Goal: Obtain resource: Download file/media

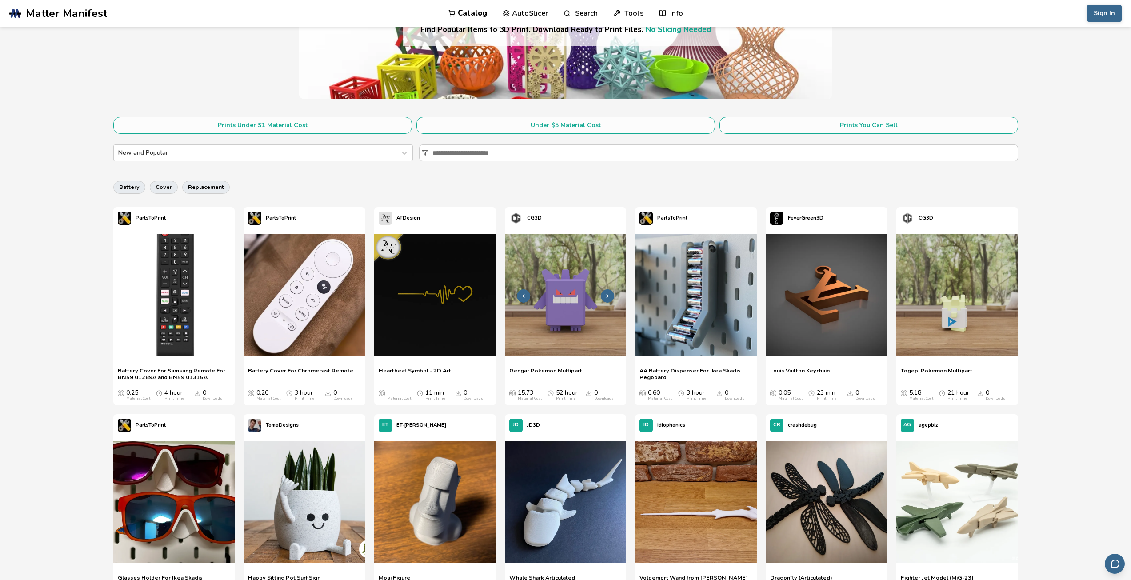
scroll to position [222, 0]
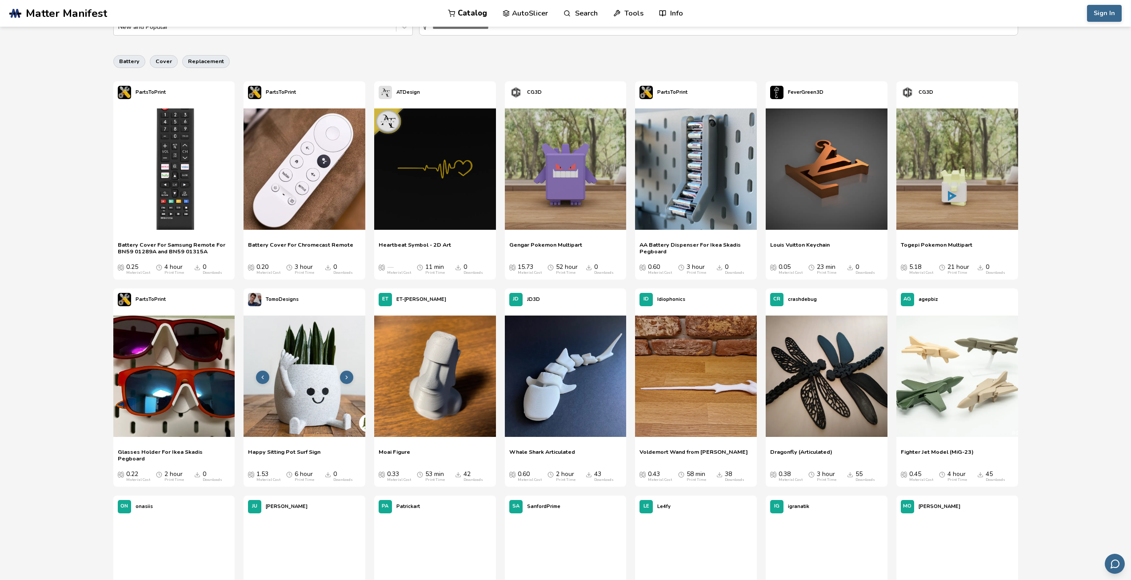
click at [313, 388] on img at bounding box center [304, 376] width 122 height 122
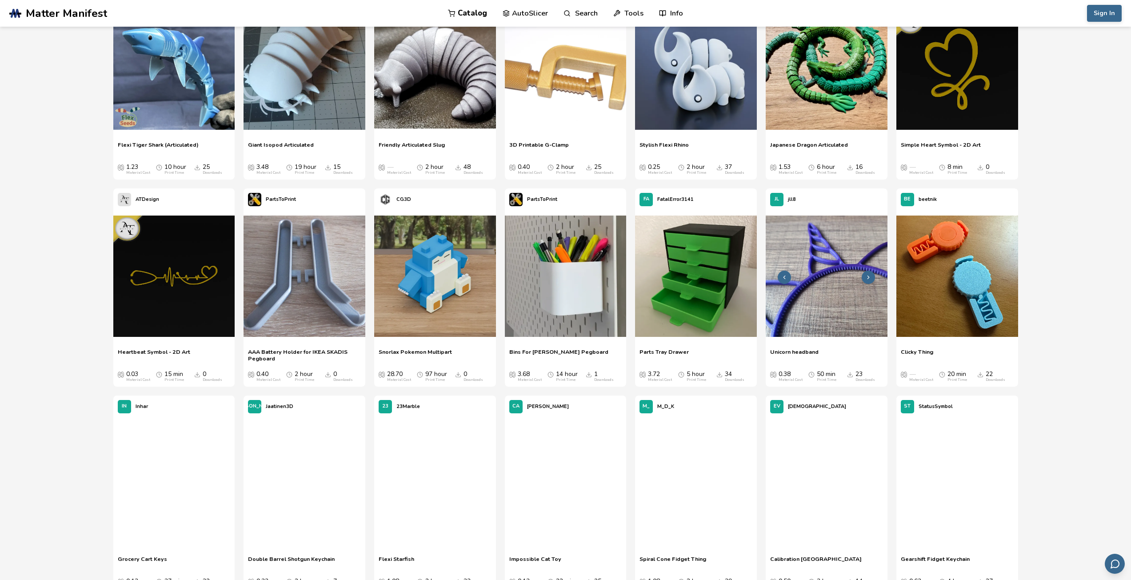
scroll to position [1792, 0]
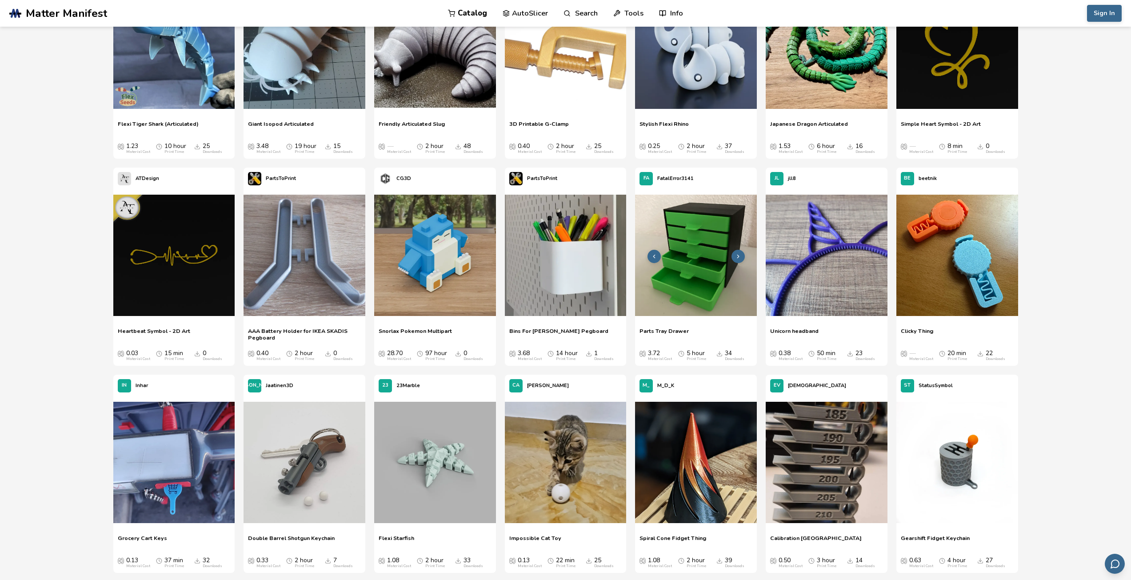
click at [696, 250] on img at bounding box center [696, 256] width 122 height 122
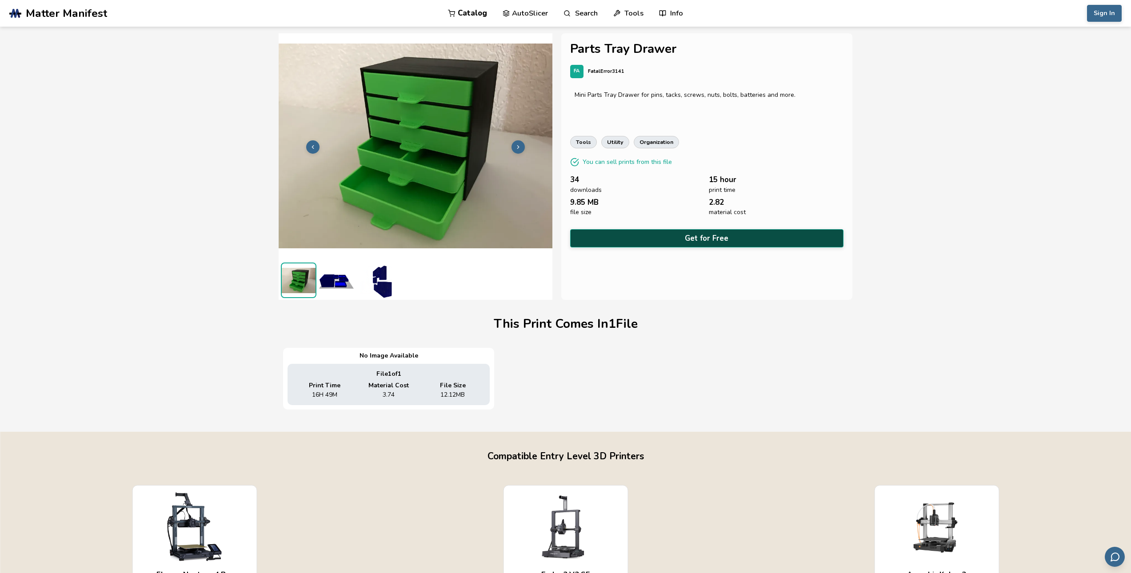
click at [695, 235] on button "Get for Free" at bounding box center [707, 238] width 274 height 18
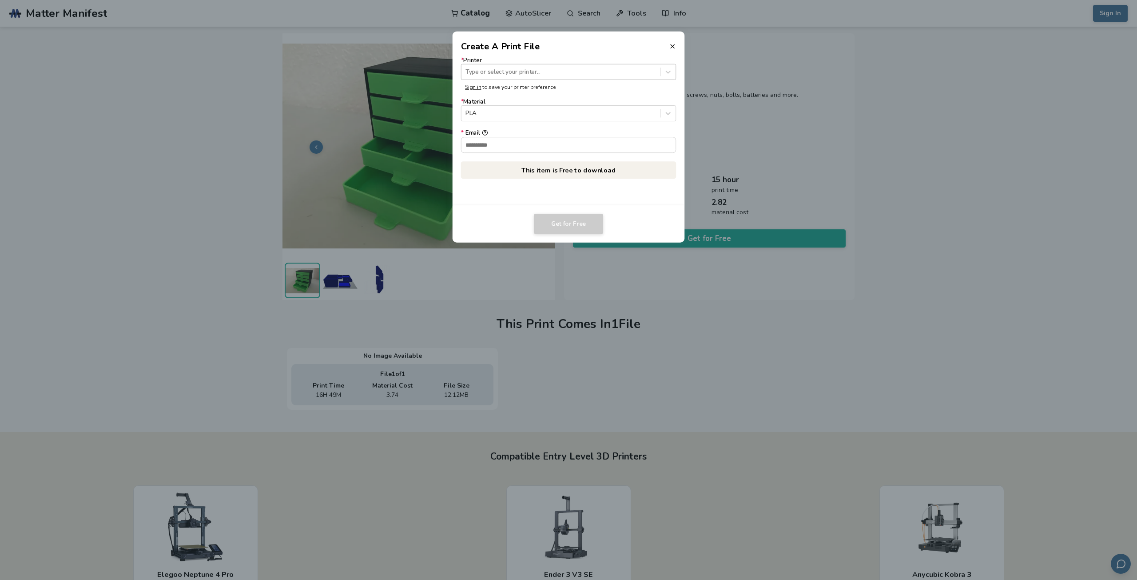
click at [652, 75] on div at bounding box center [561, 72] width 190 height 8
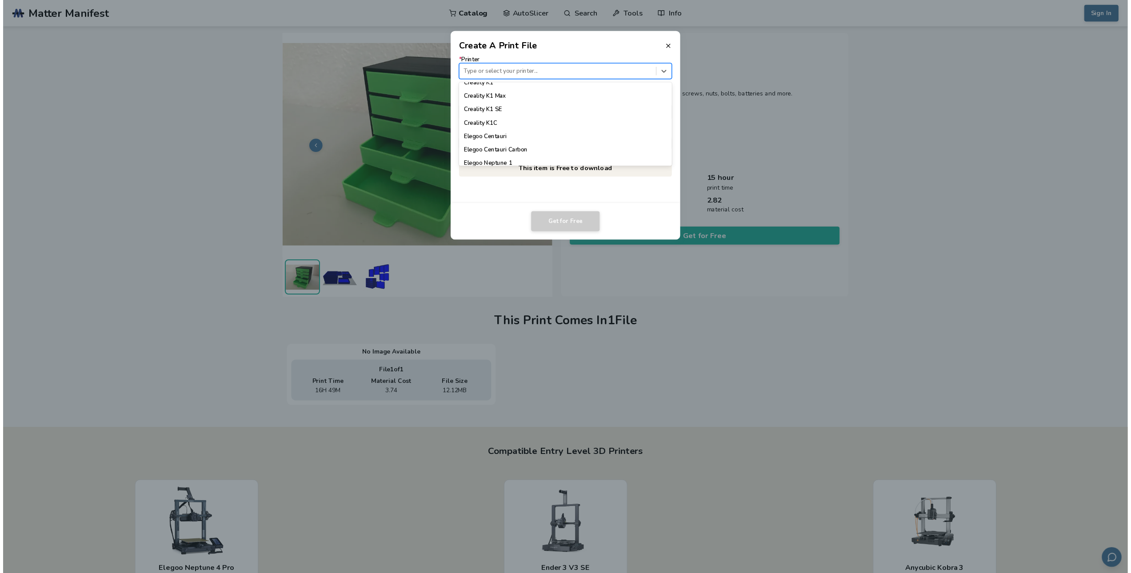
scroll to position [178, 0]
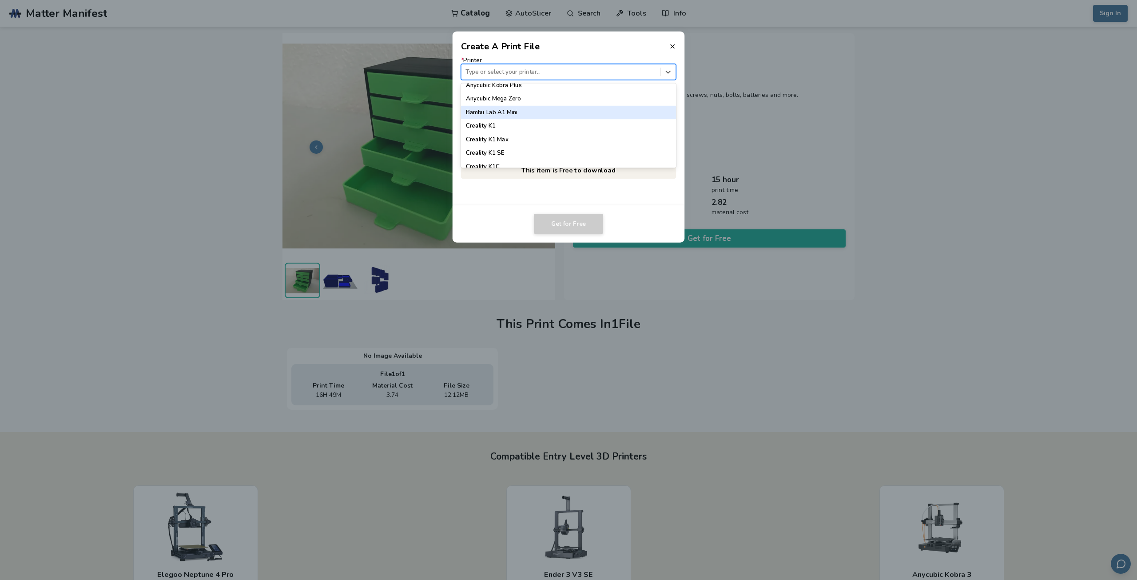
click at [586, 115] on div "Bambu Lab A1 Mini" at bounding box center [568, 112] width 215 height 13
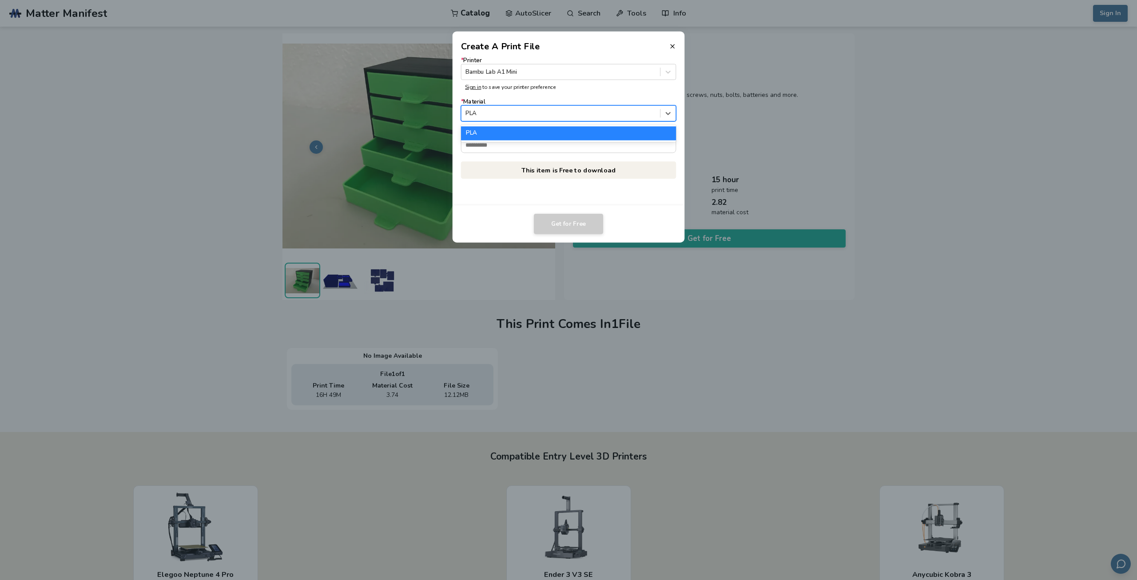
click at [586, 115] on div at bounding box center [561, 113] width 190 height 8
click at [671, 48] on icon at bounding box center [672, 46] width 7 height 7
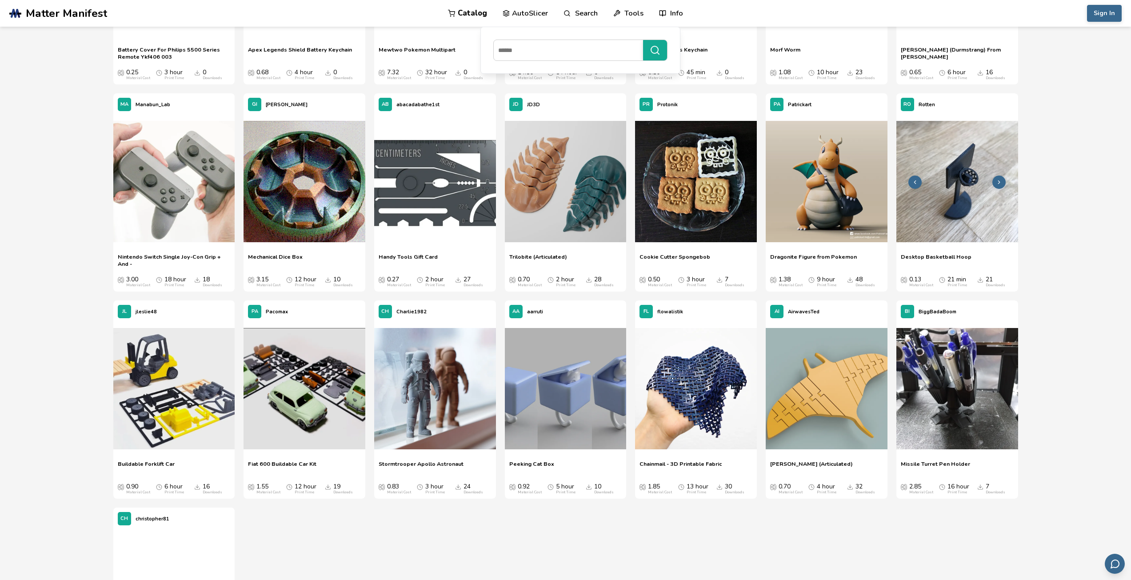
scroll to position [2903, 0]
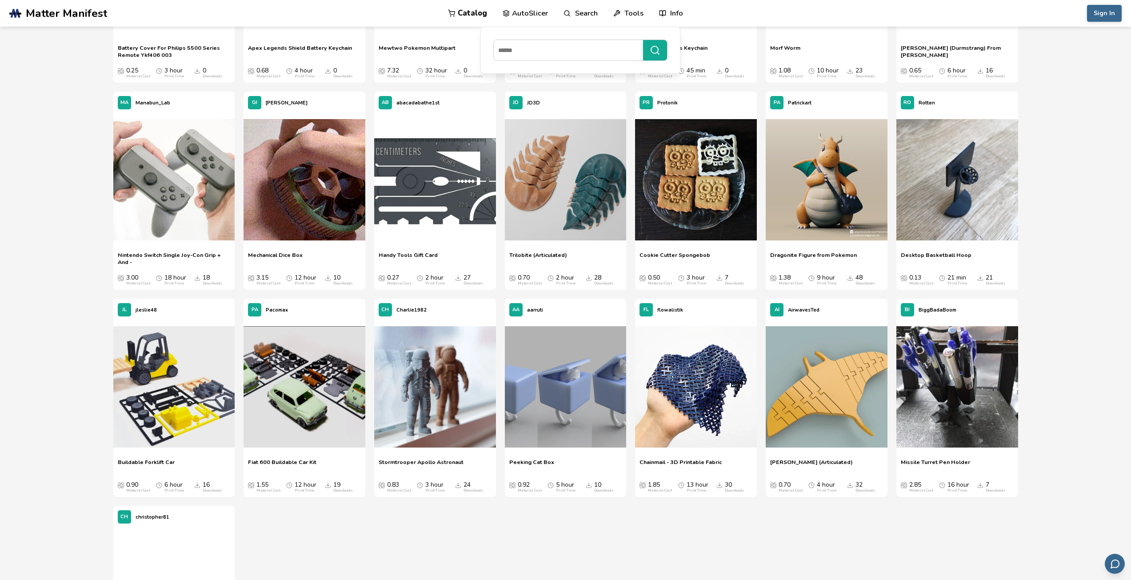
click at [327, 407] on img at bounding box center [304, 387] width 122 height 122
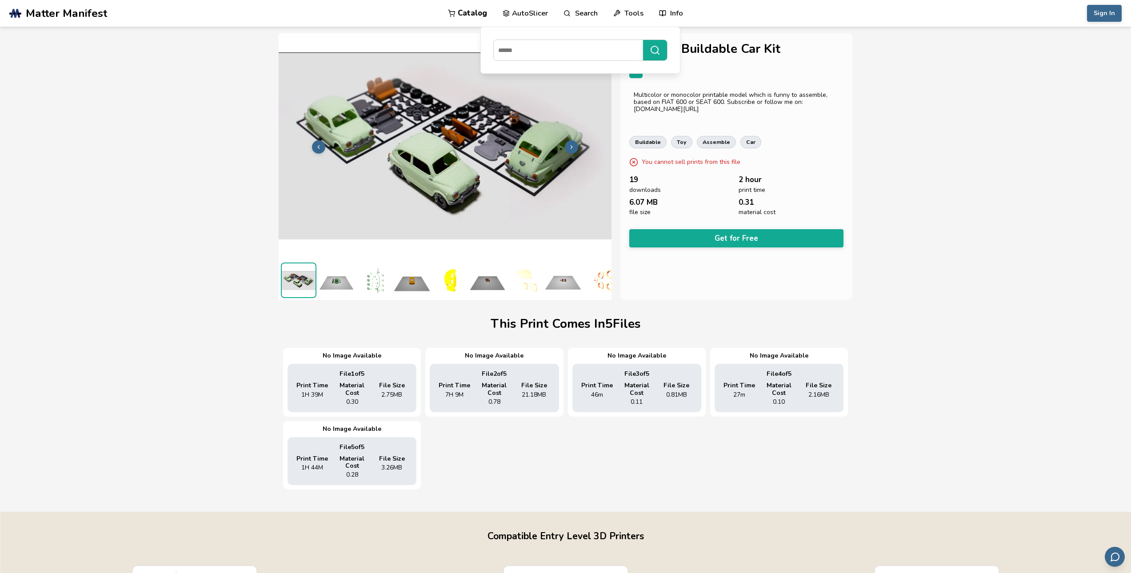
click at [335, 277] on img at bounding box center [337, 281] width 36 height 36
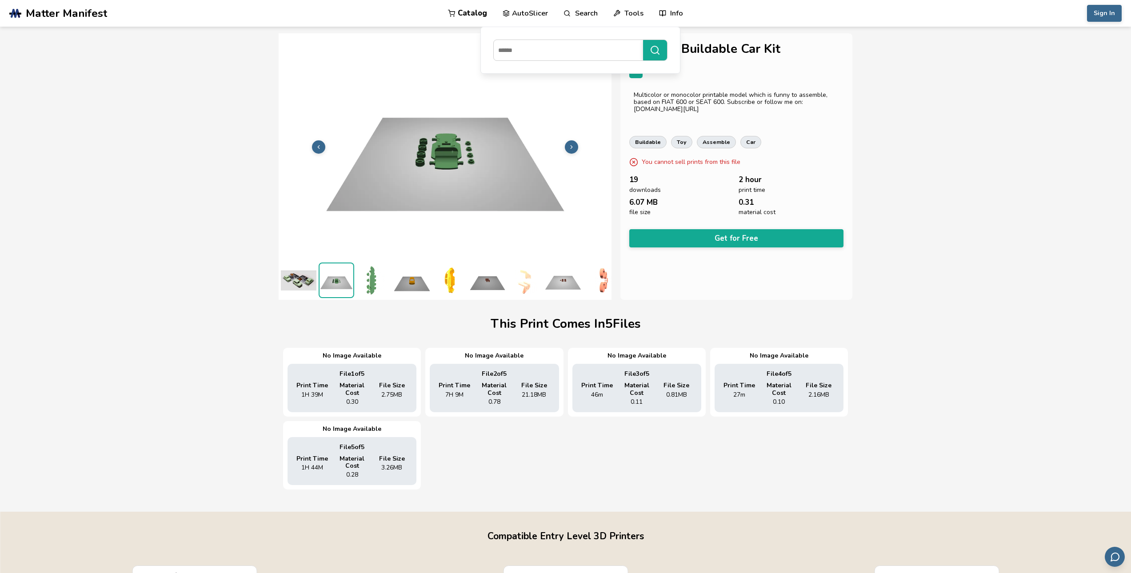
click at [374, 276] on img at bounding box center [374, 281] width 36 height 36
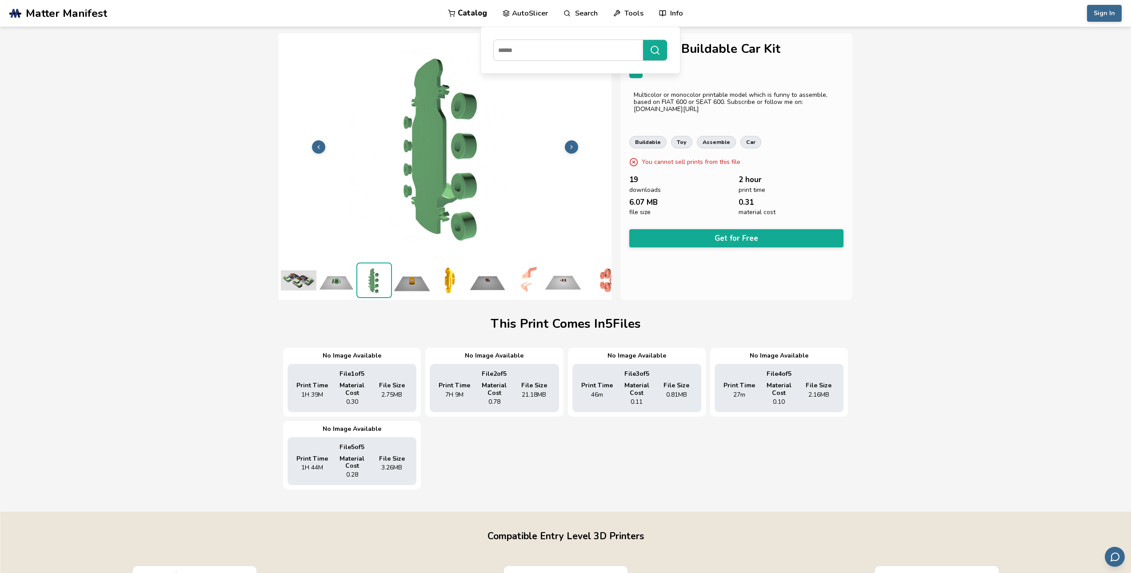
click at [395, 276] on img at bounding box center [412, 281] width 36 height 36
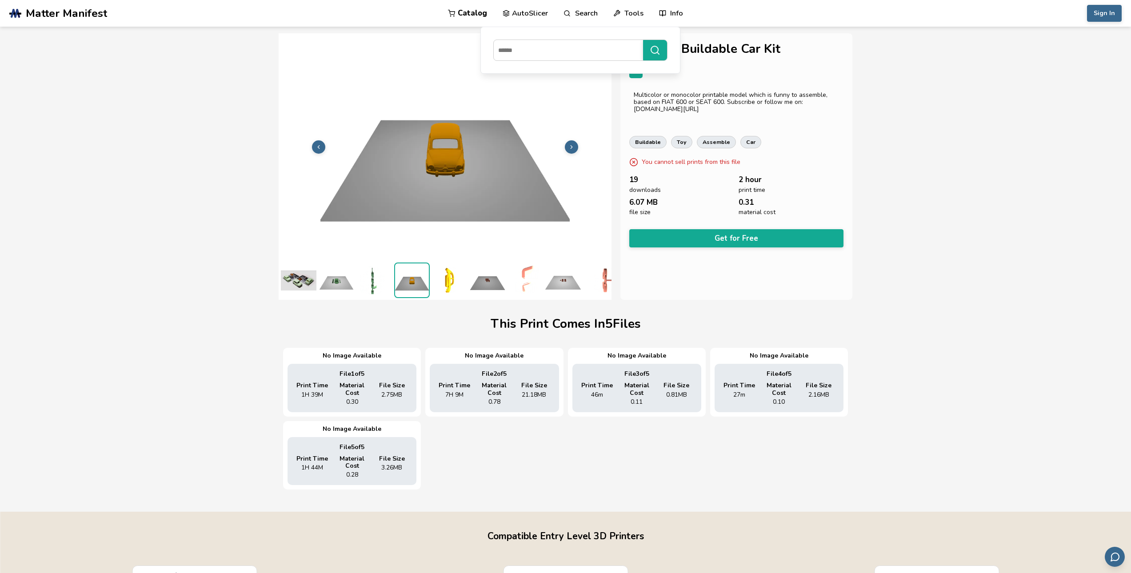
click at [466, 275] on img at bounding box center [450, 281] width 36 height 36
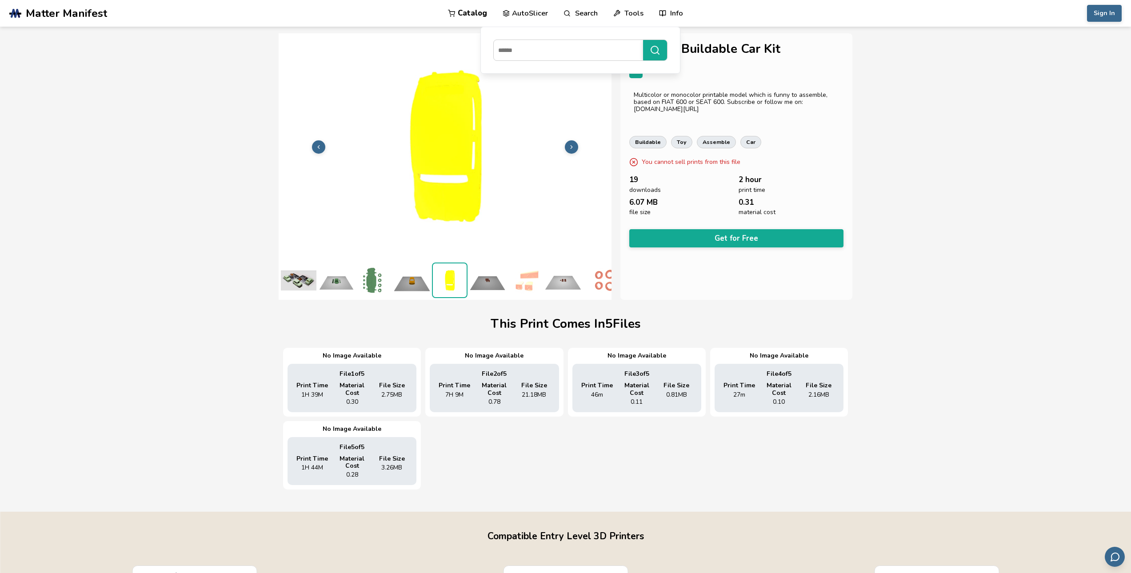
scroll to position [0, 8]
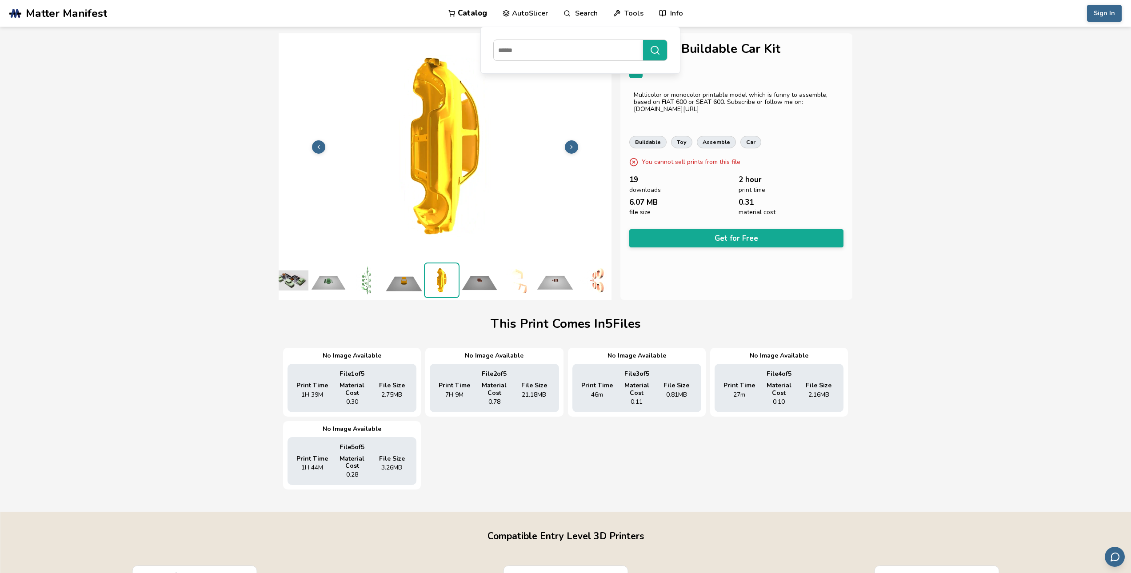
click at [530, 276] on img at bounding box center [517, 281] width 36 height 36
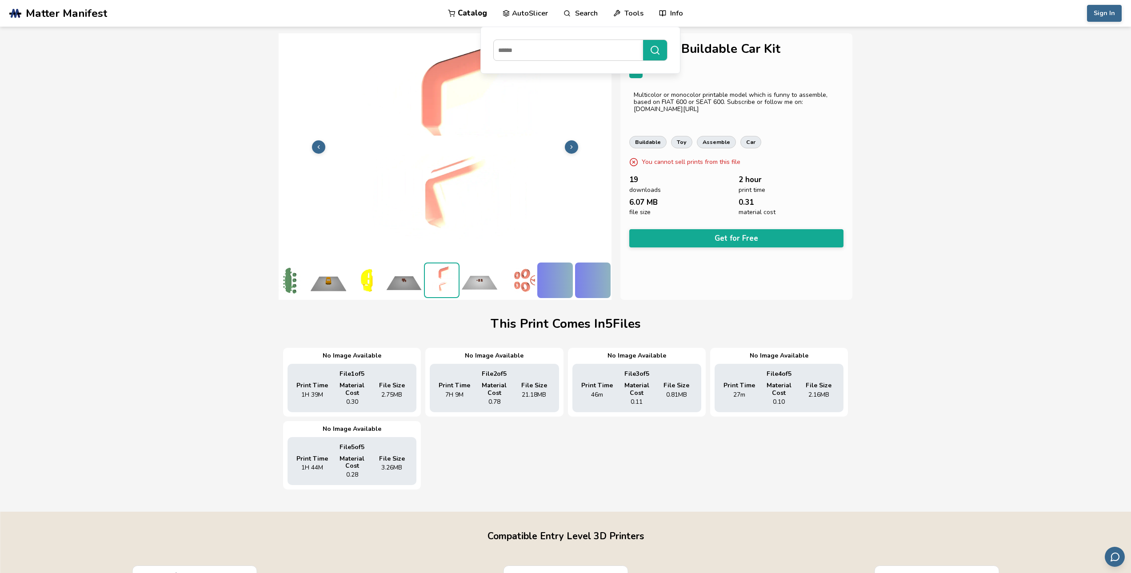
click at [549, 275] on div at bounding box center [555, 281] width 36 height 36
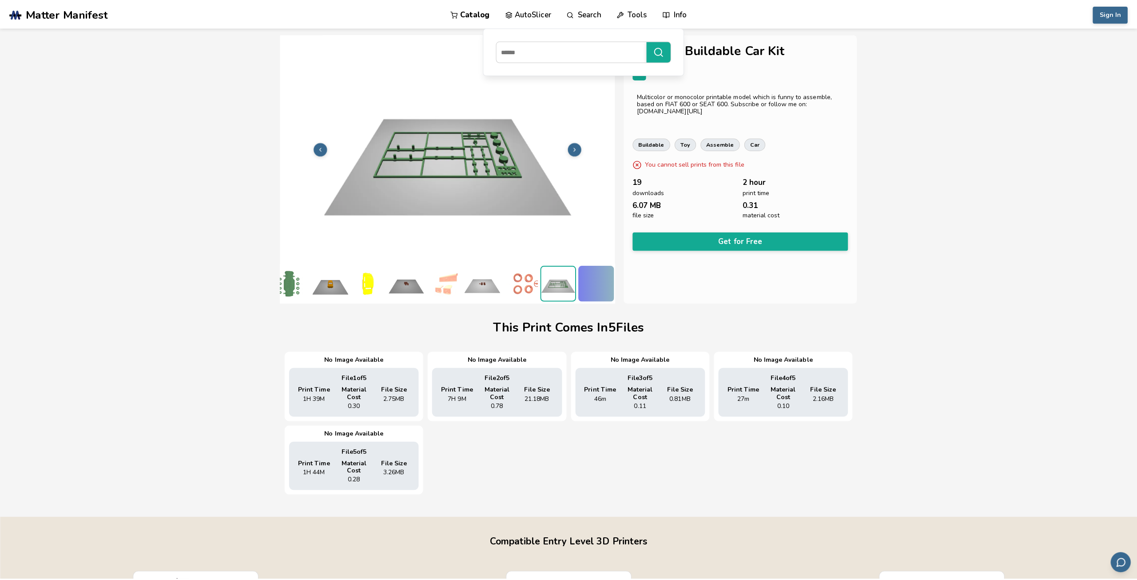
scroll to position [0, 92]
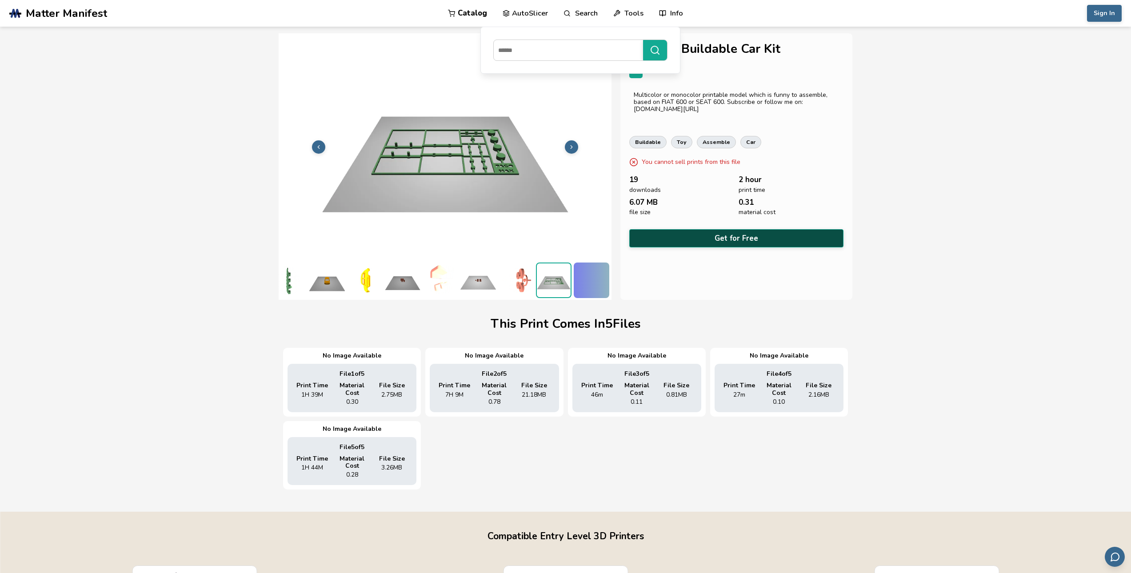
click at [716, 231] on button "Get for Free" at bounding box center [736, 238] width 214 height 18
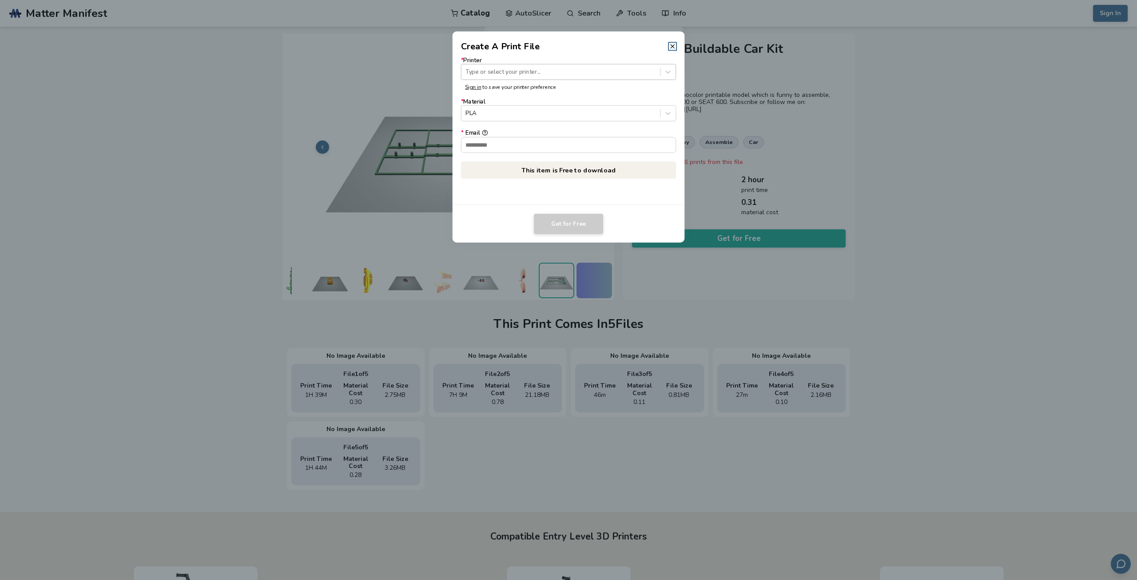
click at [598, 76] on div at bounding box center [561, 72] width 190 height 8
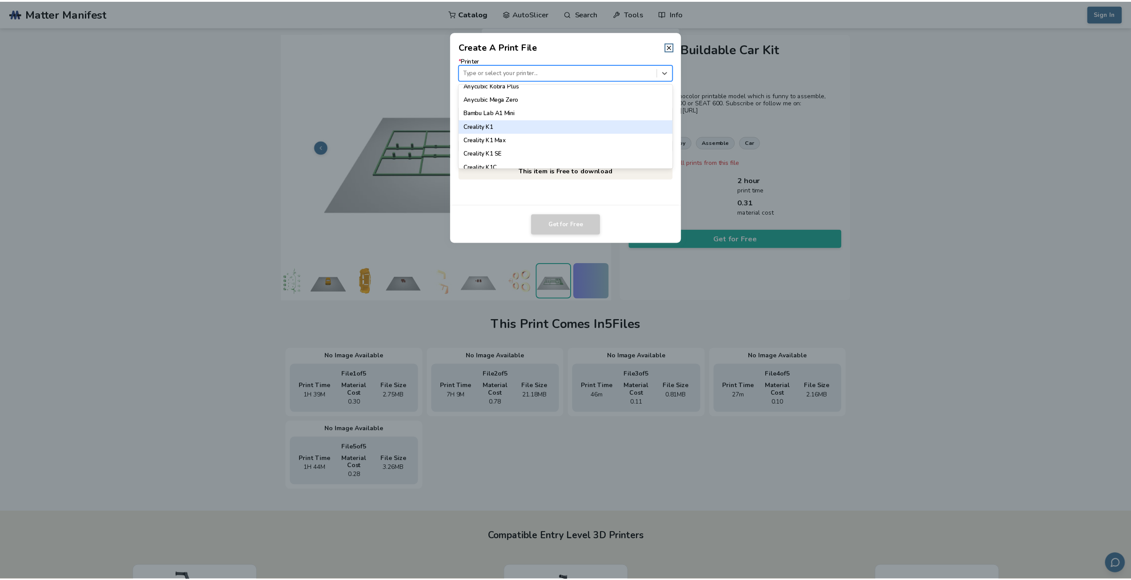
scroll to position [133, 0]
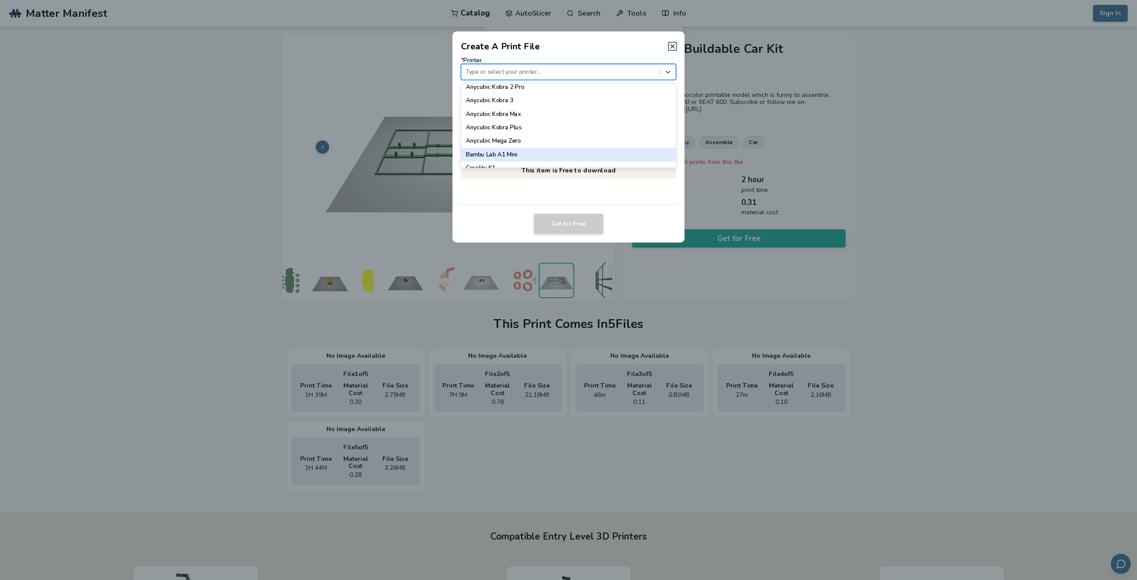
click at [569, 152] on div "Bambu Lab A1 Mini" at bounding box center [568, 154] width 215 height 13
click at [667, 48] on header "Create A Print File" at bounding box center [569, 42] width 232 height 21
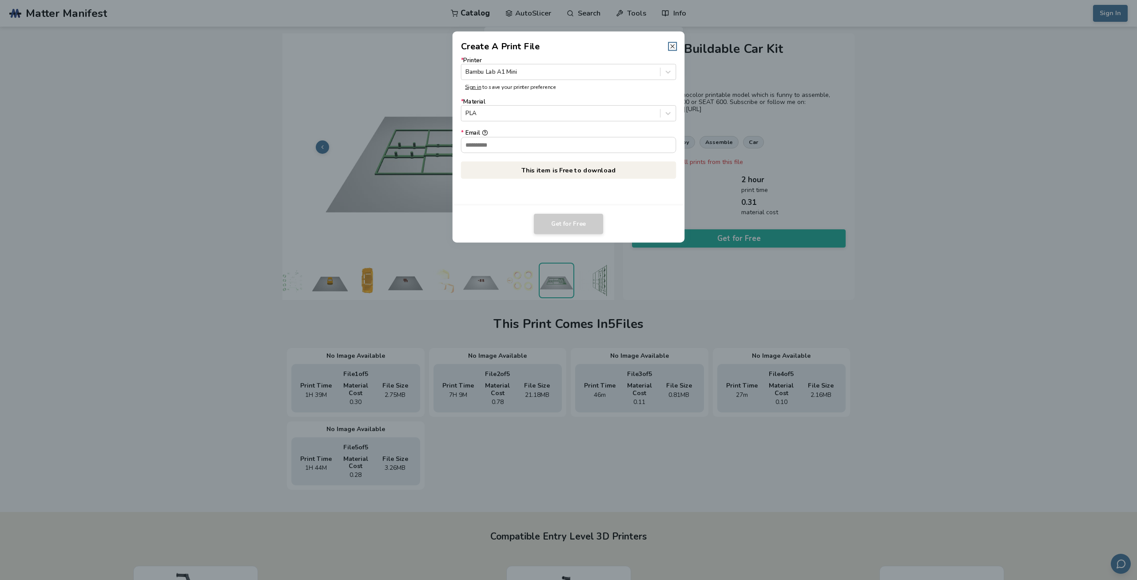
click at [672, 44] on icon at bounding box center [672, 46] width 7 height 7
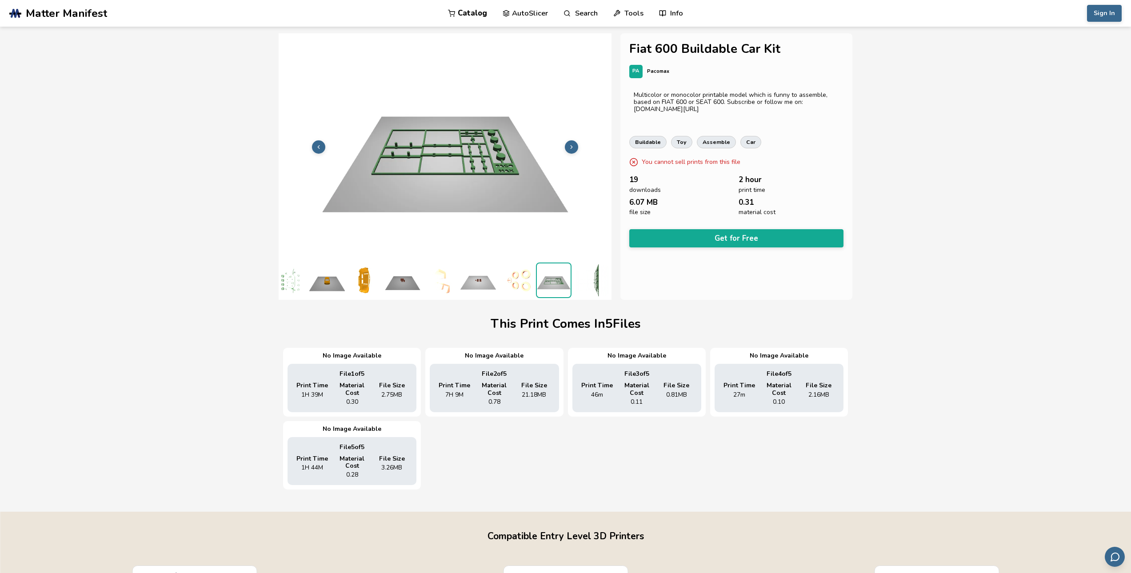
click at [467, 15] on link "Catalog" at bounding box center [467, 13] width 39 height 27
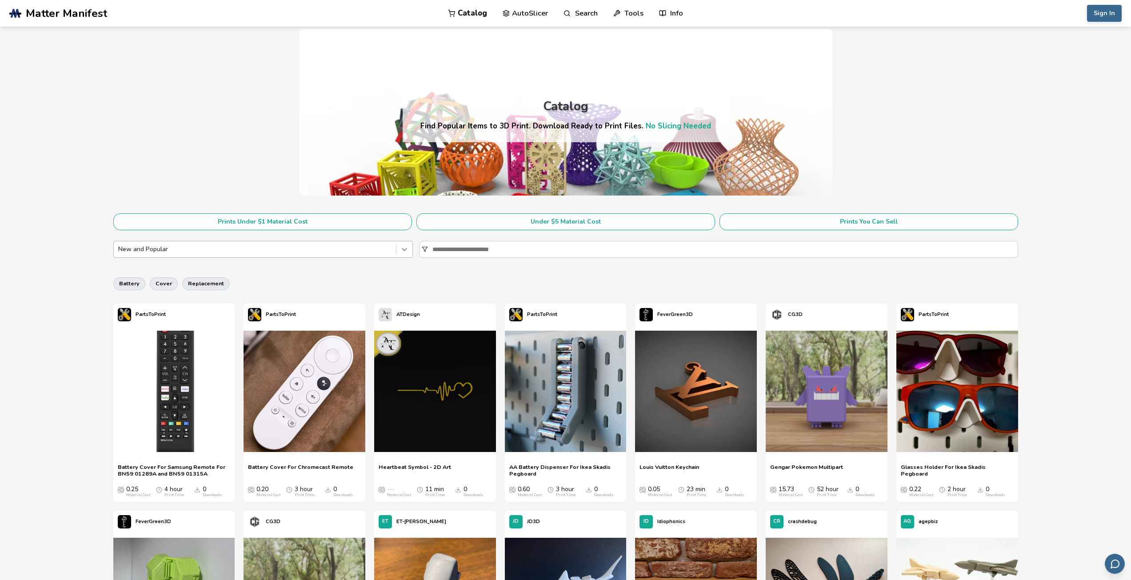
click at [409, 251] on div at bounding box center [404, 249] width 16 height 16
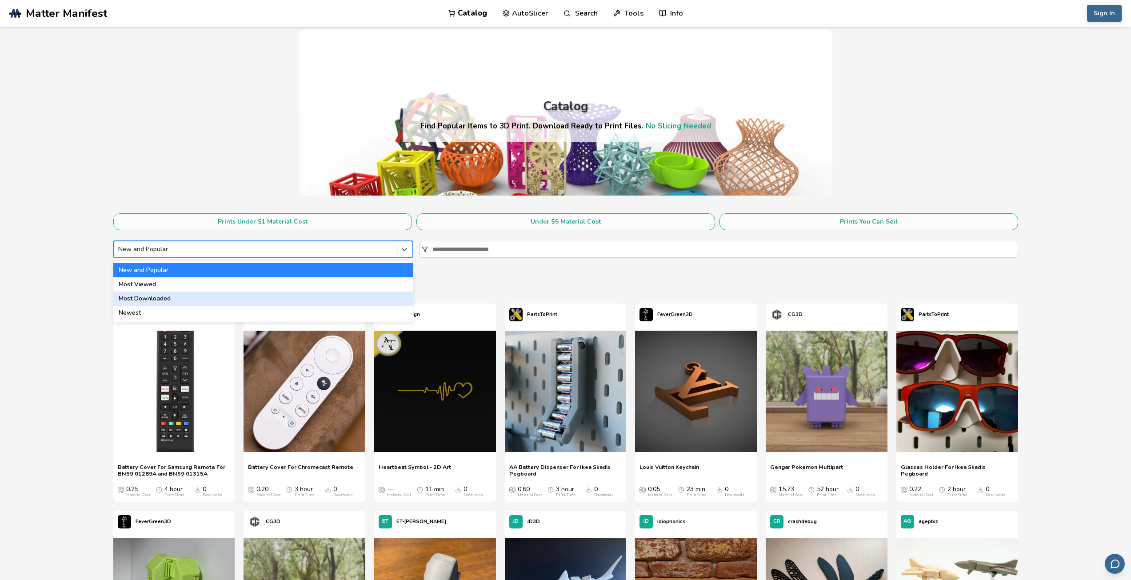
click at [255, 303] on div "Most Downloaded" at bounding box center [262, 298] width 299 height 14
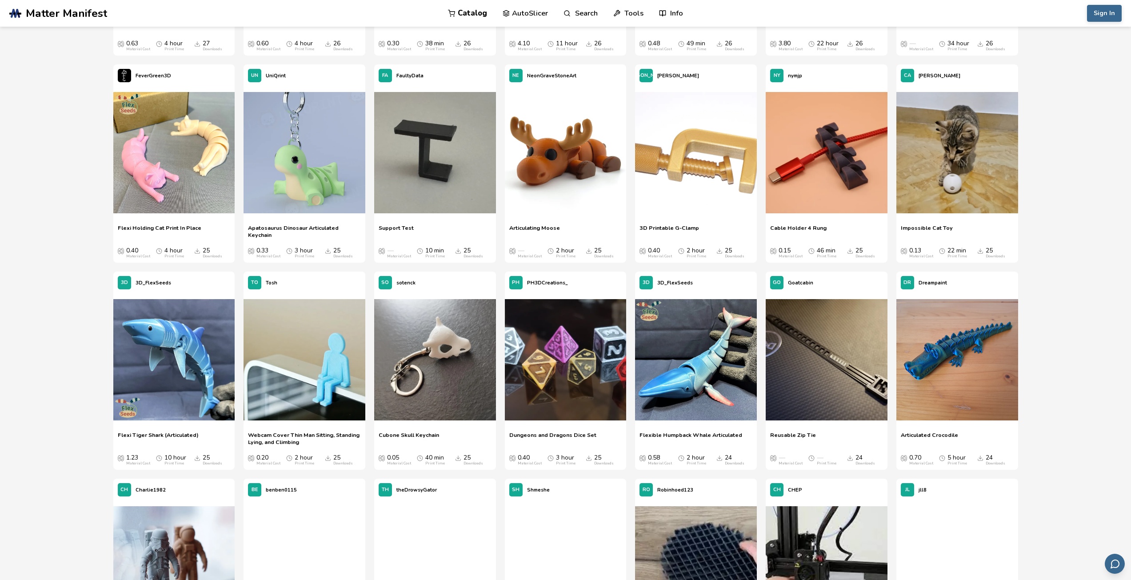
scroll to position [2977, 0]
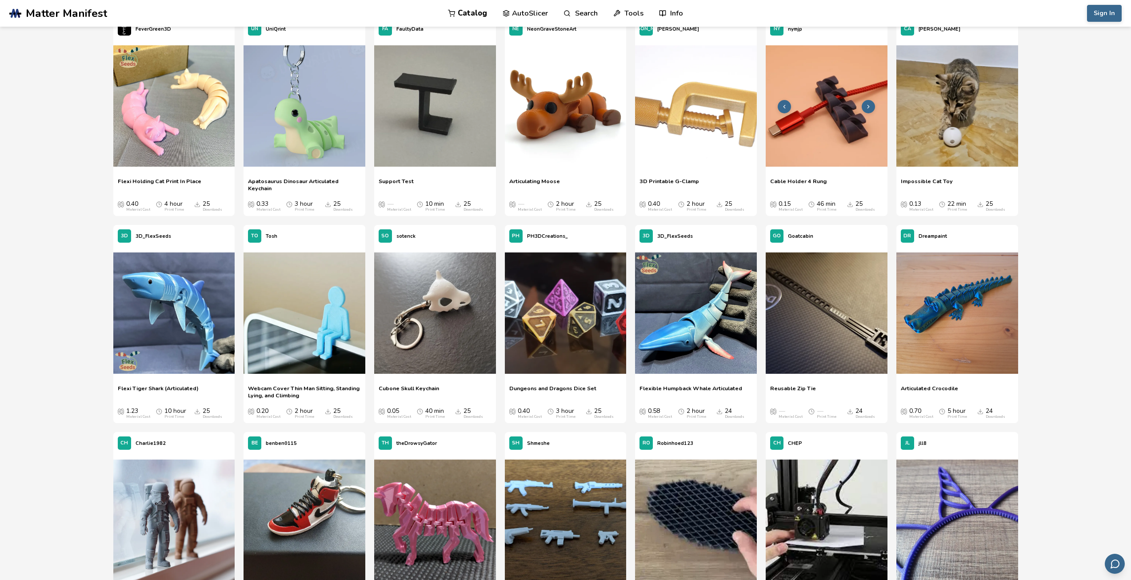
click at [818, 76] on img at bounding box center [826, 106] width 122 height 122
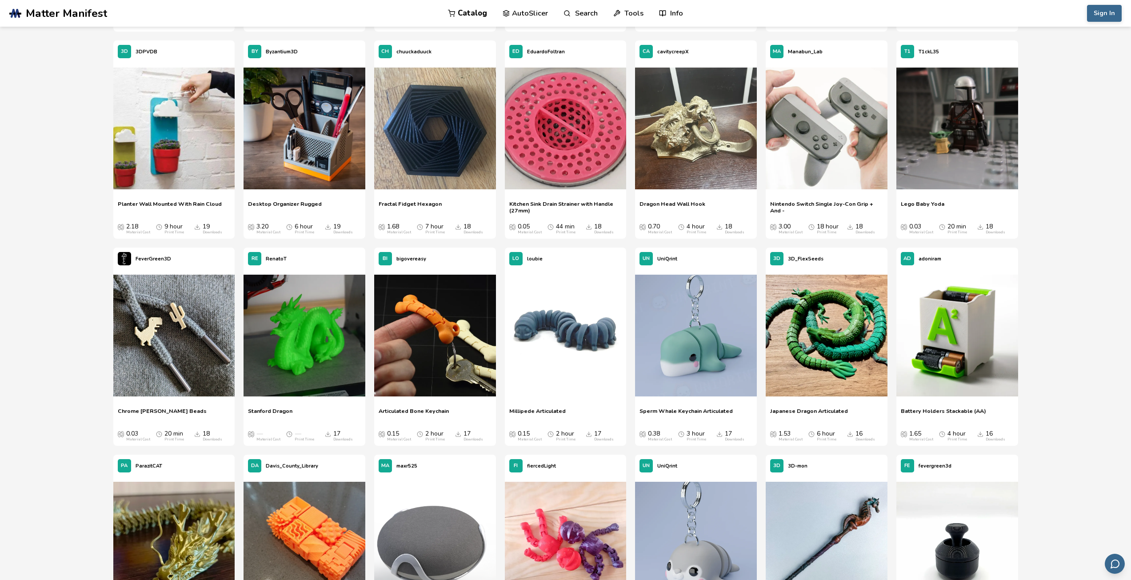
scroll to position [4591, 0]
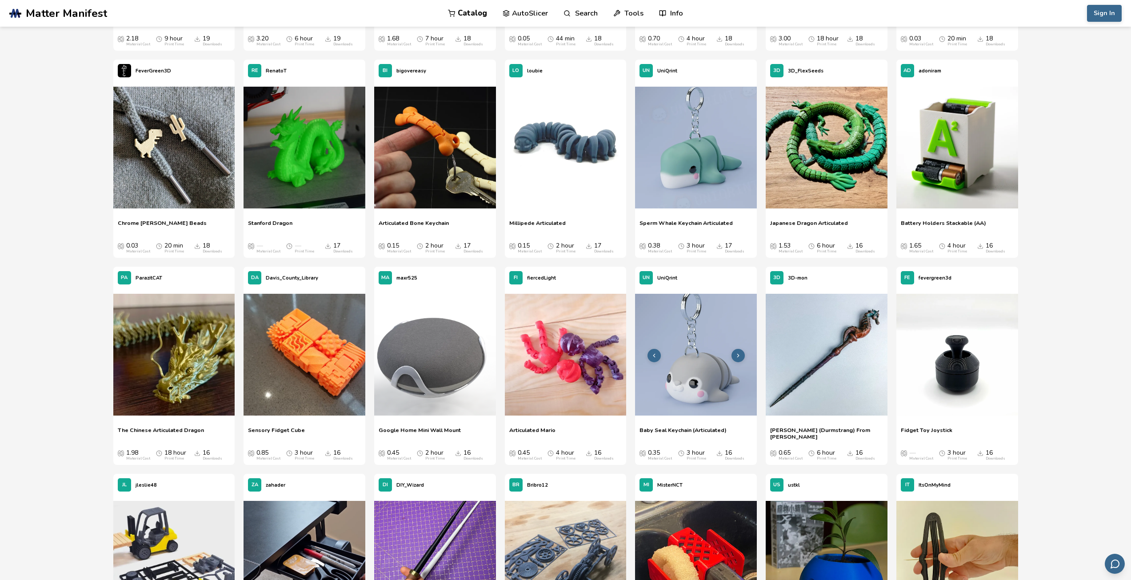
click at [695, 334] on img at bounding box center [696, 355] width 122 height 122
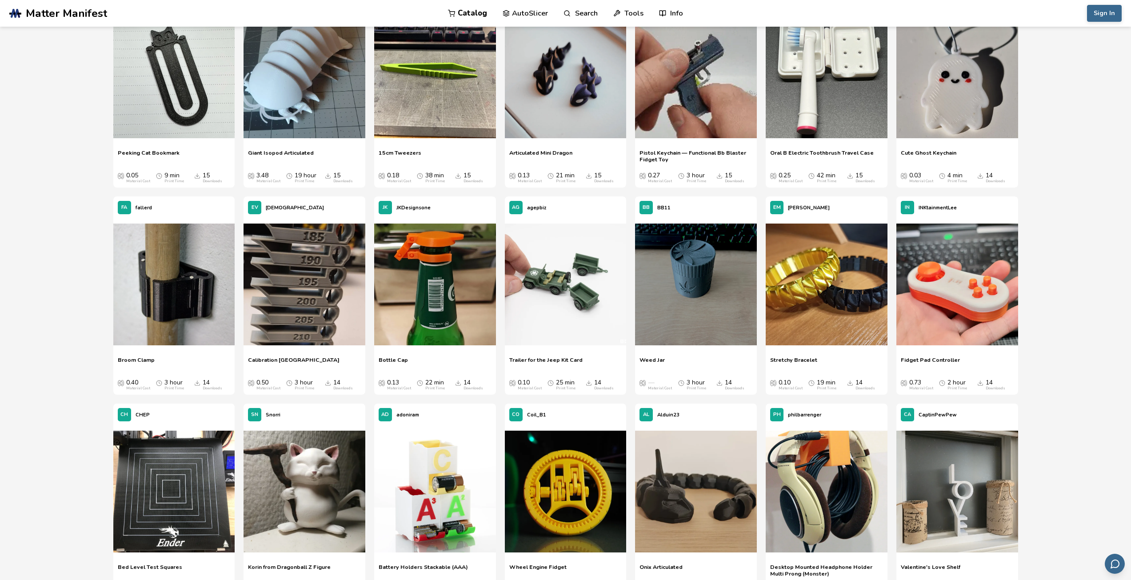
scroll to position [5543, 0]
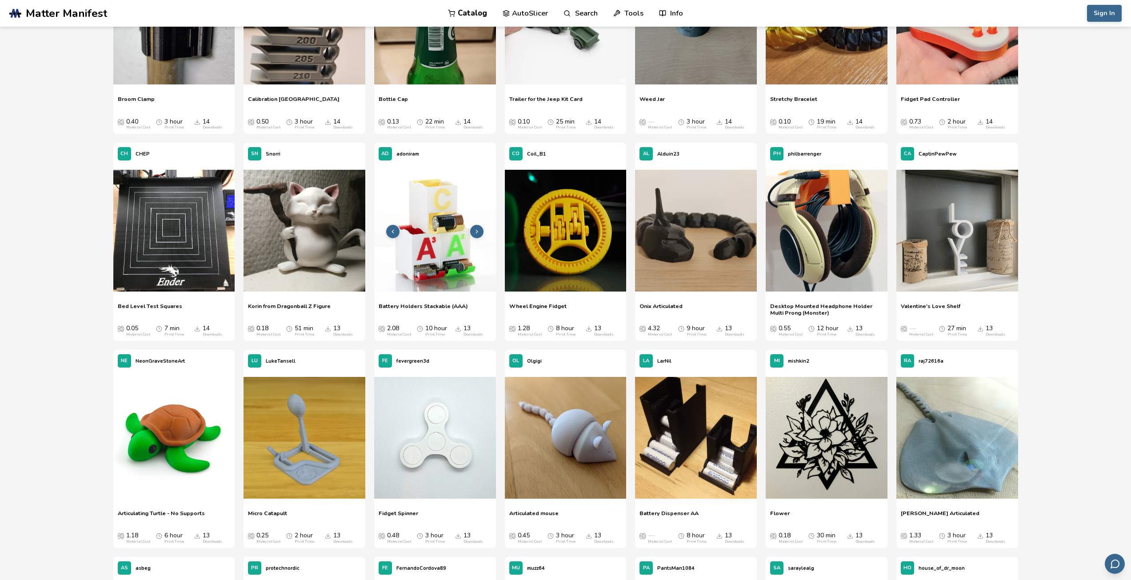
click at [440, 245] on img at bounding box center [435, 231] width 122 height 122
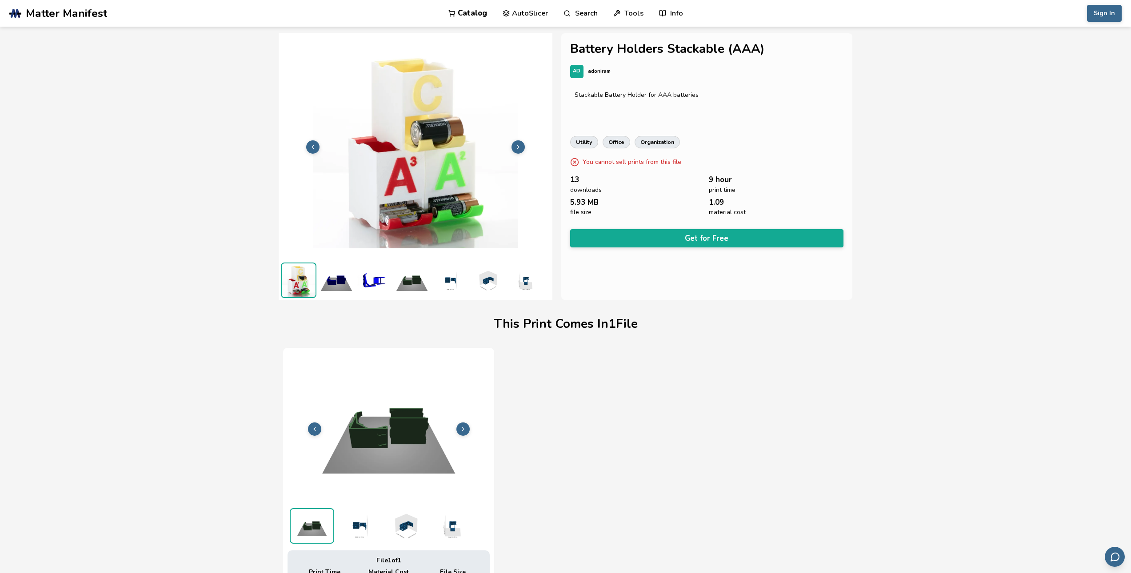
click at [330, 287] on img at bounding box center [337, 281] width 36 height 36
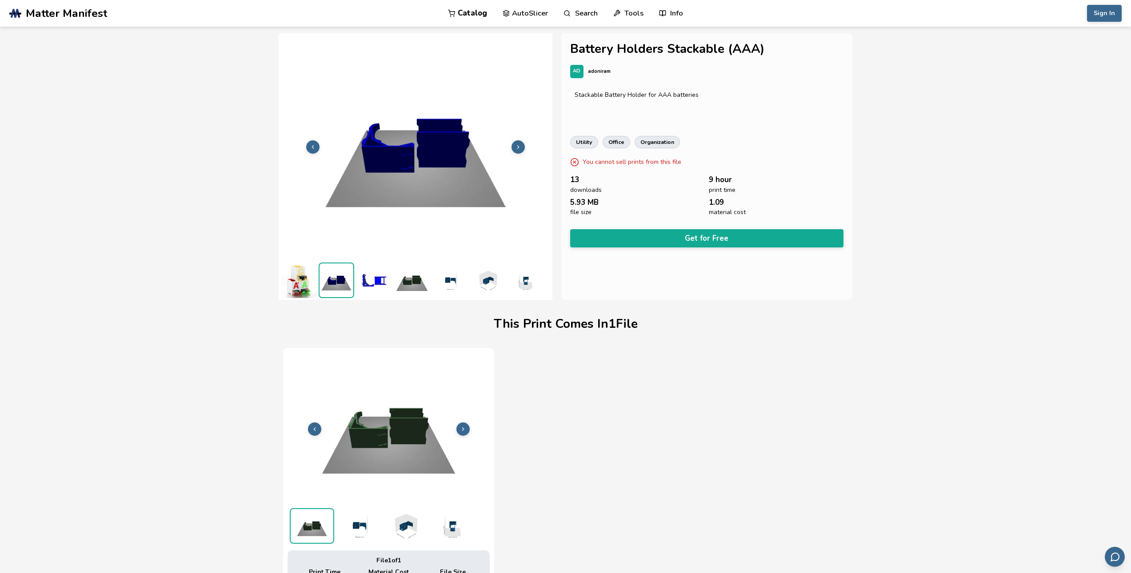
click at [367, 278] on img at bounding box center [374, 281] width 36 height 36
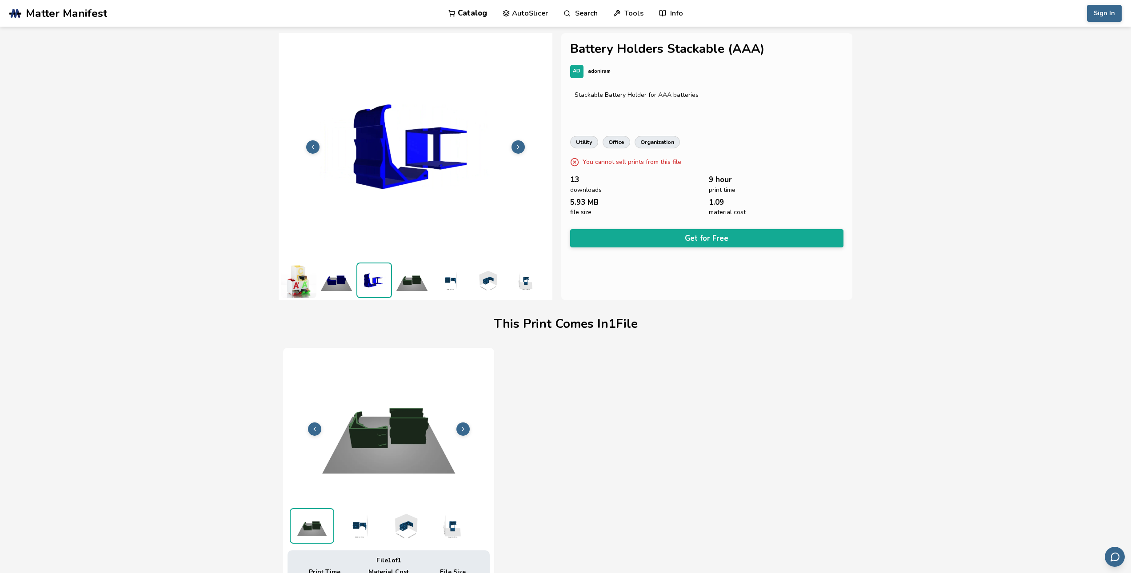
click at [414, 277] on img at bounding box center [412, 281] width 36 height 36
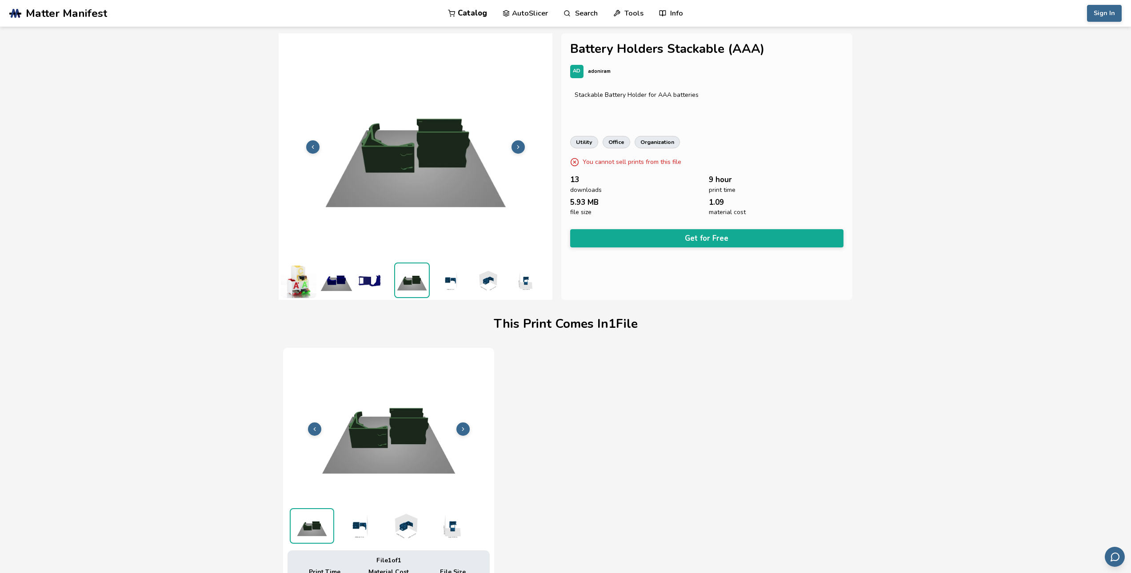
click at [454, 278] on img at bounding box center [450, 281] width 36 height 36
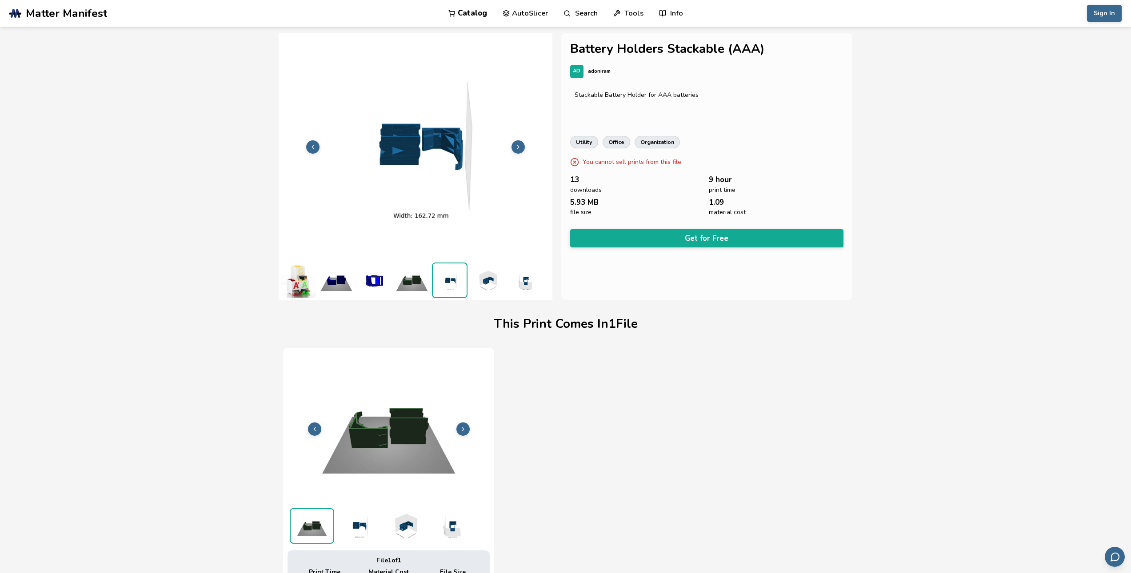
click at [502, 278] on img at bounding box center [488, 281] width 36 height 36
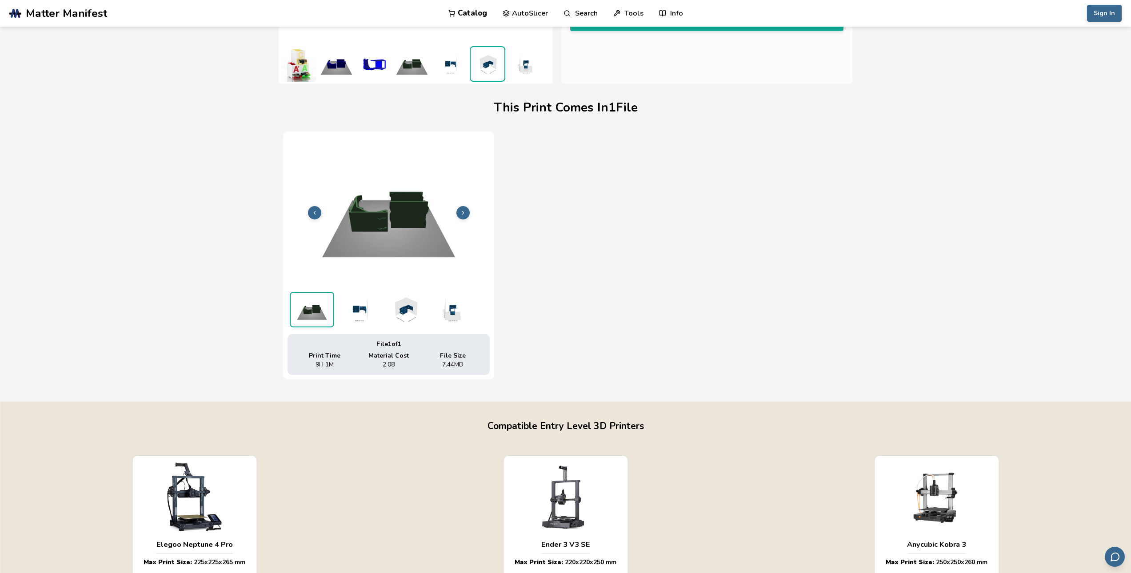
scroll to position [222, 0]
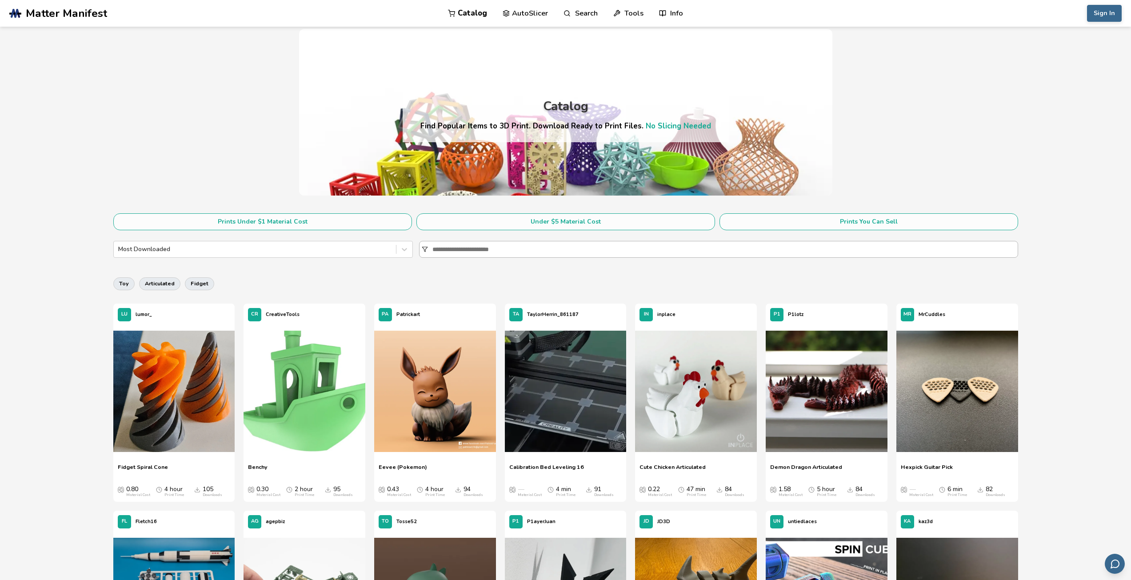
click at [423, 247] on icon at bounding box center [425, 249] width 6 height 6
click at [432, 247] on input at bounding box center [724, 249] width 585 height 16
click at [538, 255] on input at bounding box center [724, 249] width 585 height 16
type input "*******"
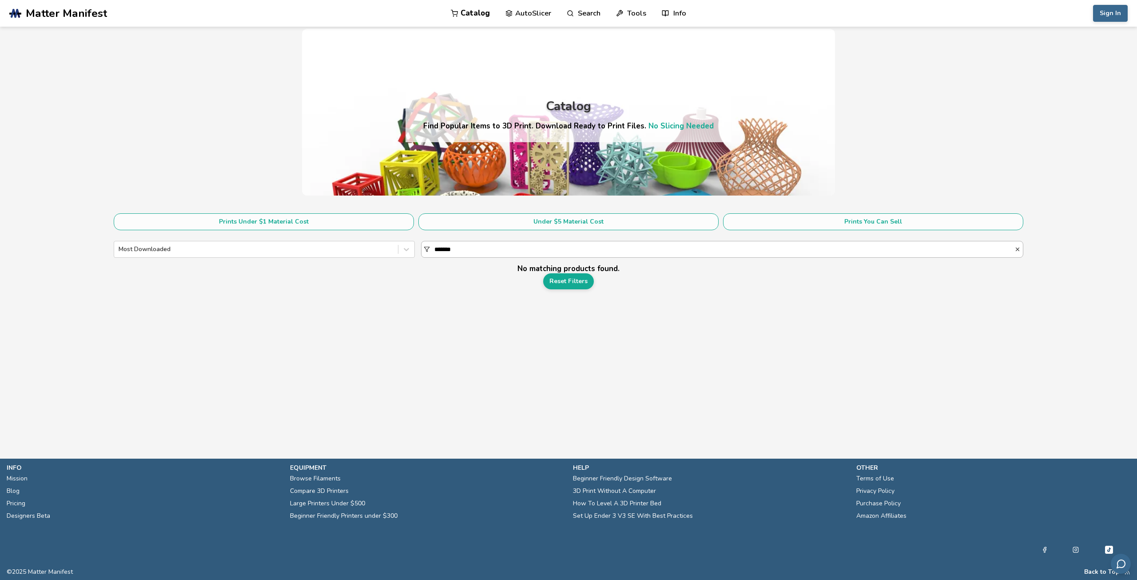
click at [538, 255] on input "*******" at bounding box center [724, 249] width 580 height 16
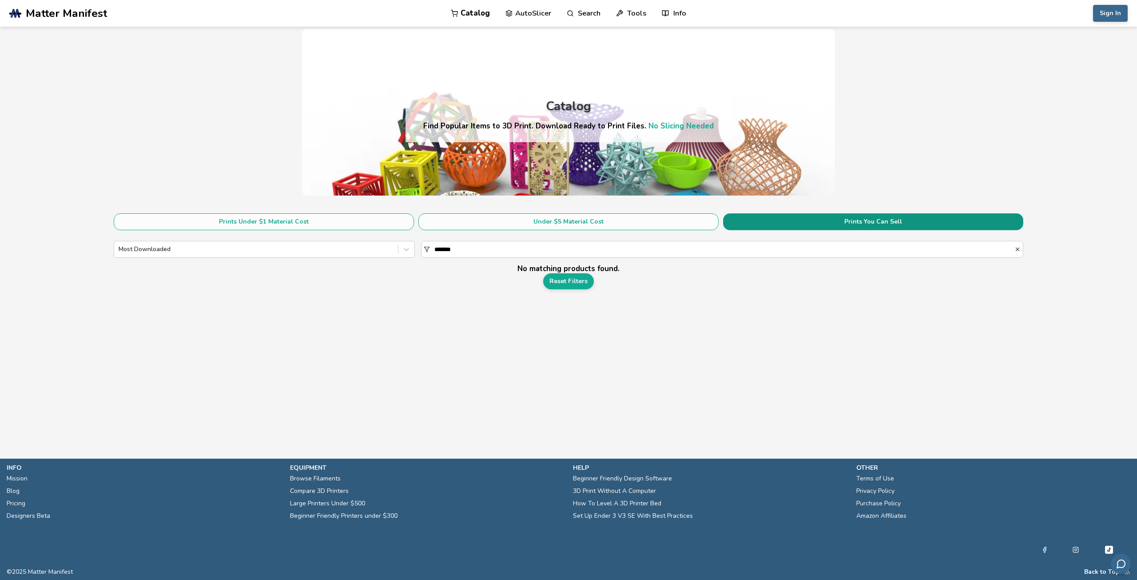
click at [807, 220] on button "Prints You Can Sell" at bounding box center [873, 221] width 300 height 17
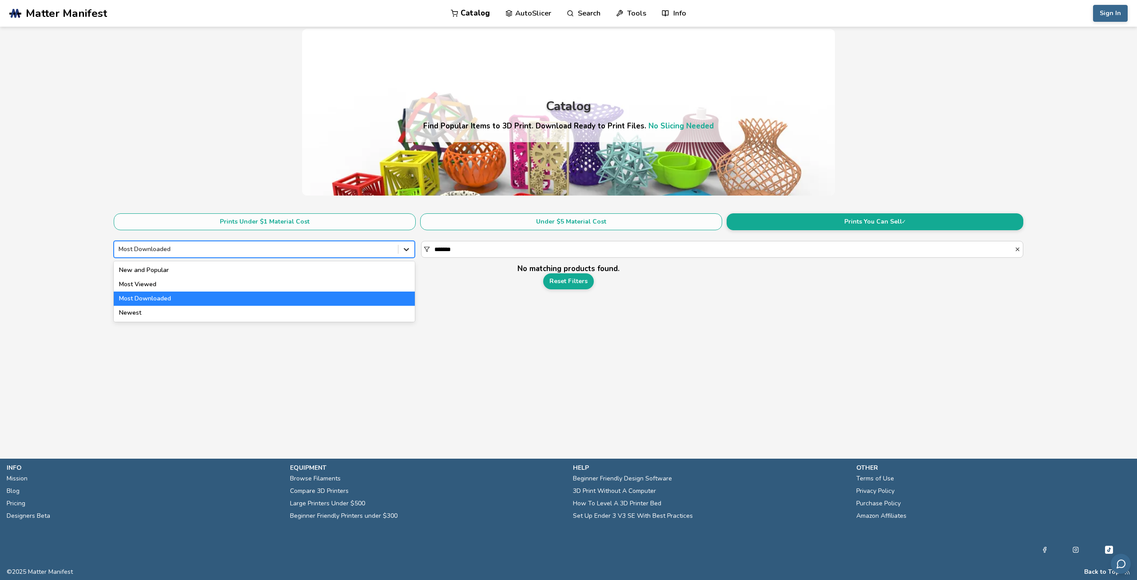
click at [403, 251] on icon at bounding box center [406, 249] width 9 height 9
click at [92, 11] on span "Matter Manifest" at bounding box center [66, 13] width 81 height 12
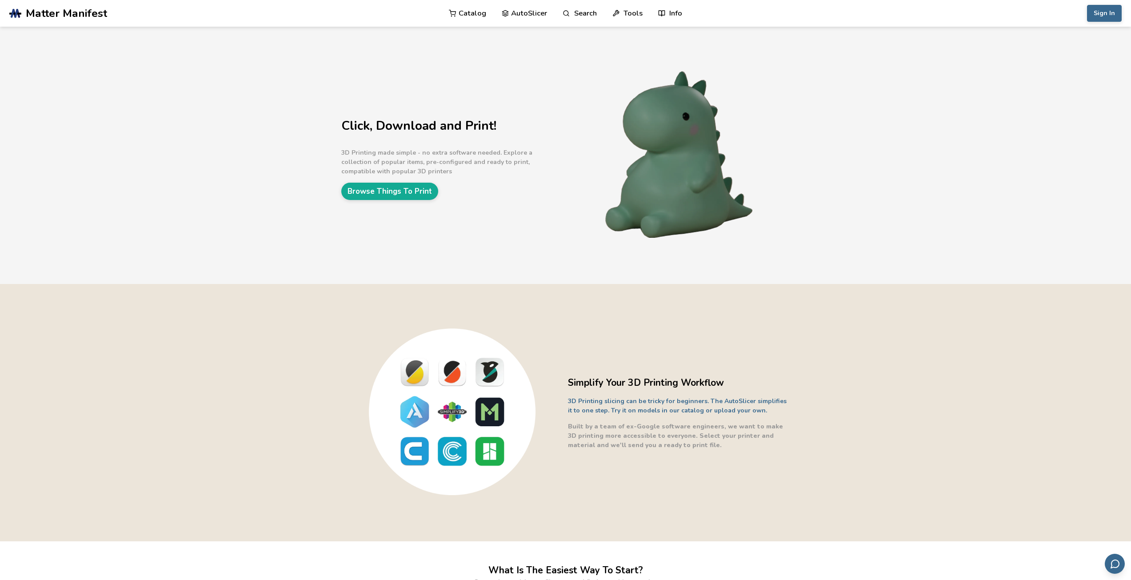
click at [543, 17] on link "AutoSlicer" at bounding box center [525, 13] width 46 height 27
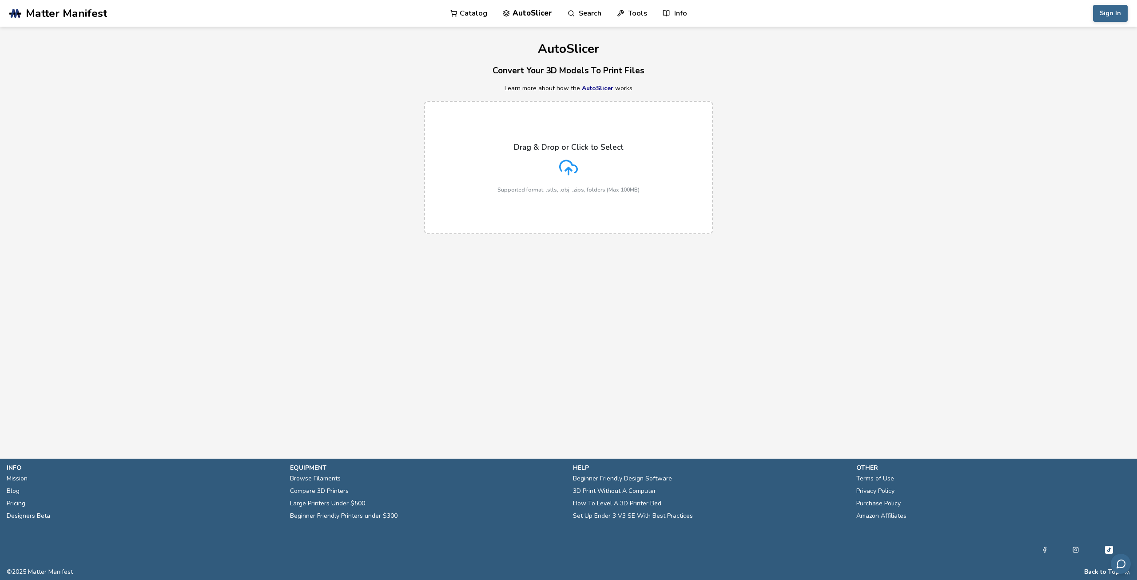
click at [477, 12] on link "Catalog" at bounding box center [468, 13] width 37 height 27
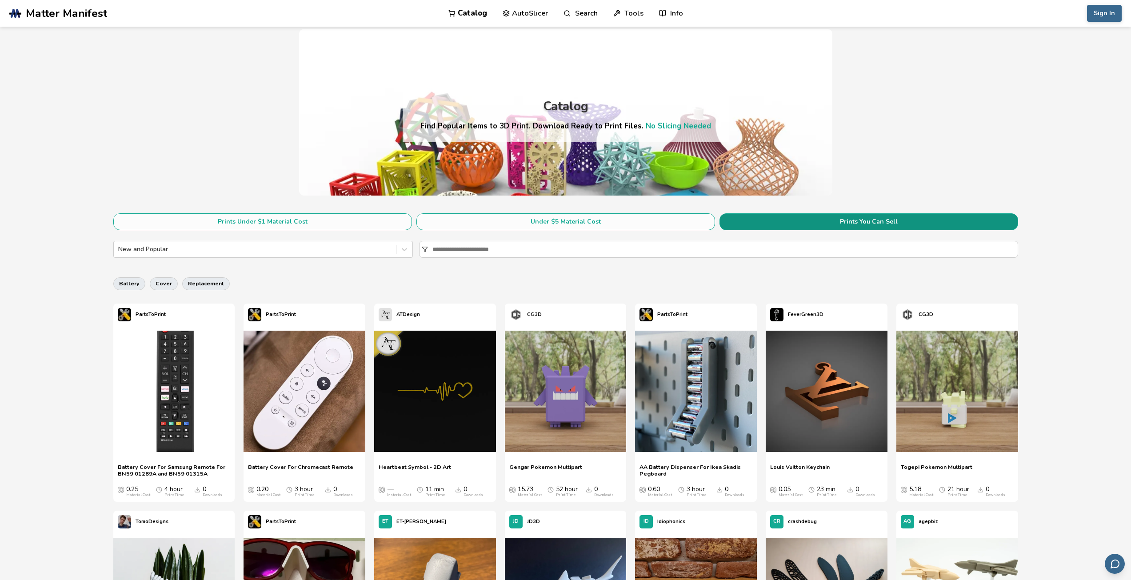
click at [843, 224] on button "Prints You Can Sell" at bounding box center [868, 221] width 299 height 17
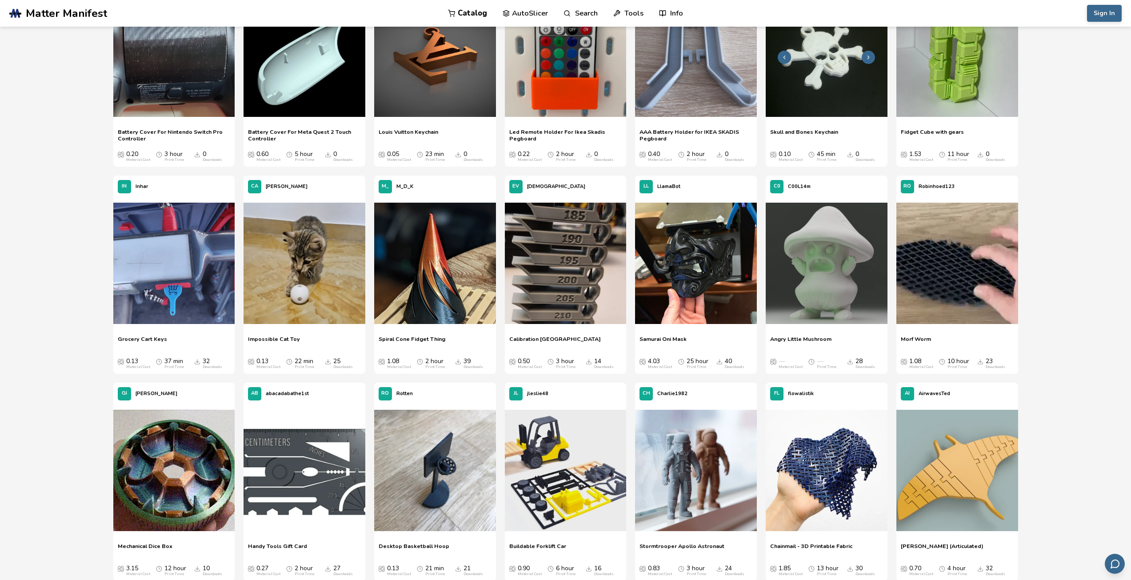
scroll to position [355, 0]
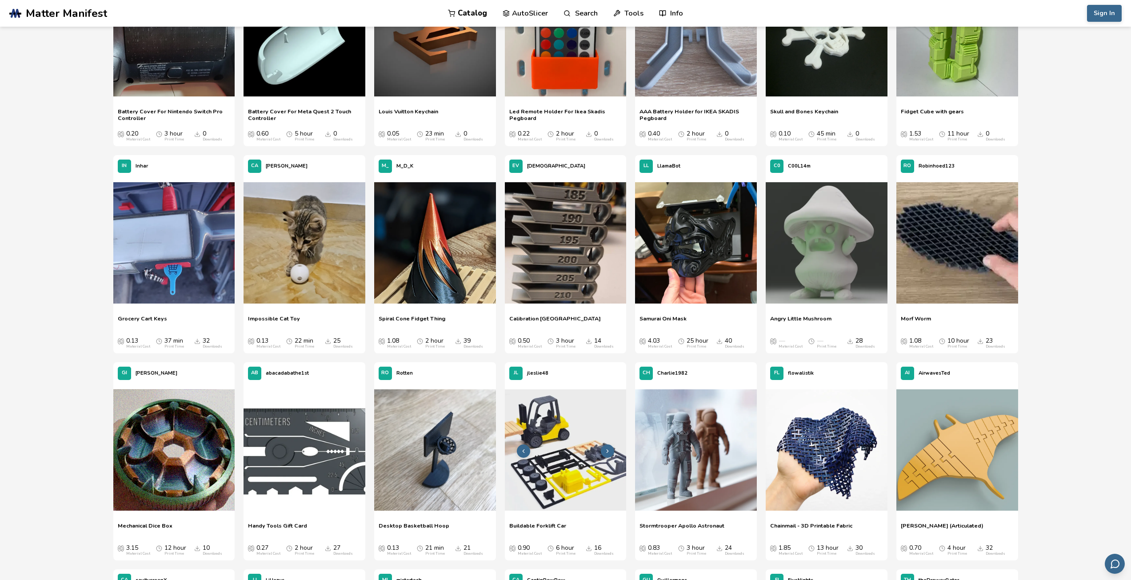
click at [566, 457] on img at bounding box center [566, 450] width 122 height 122
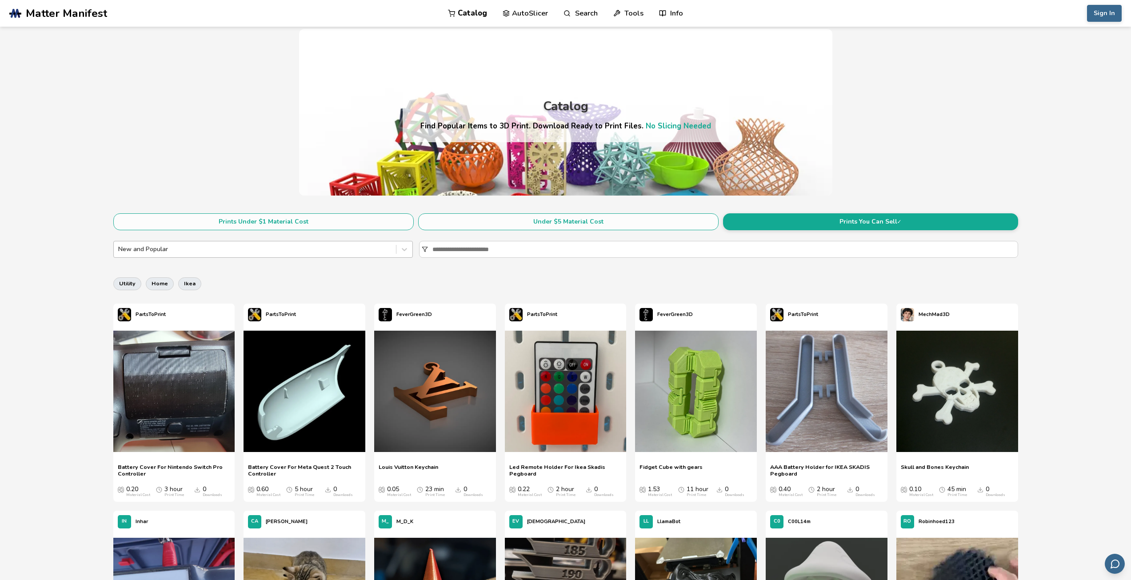
click at [394, 247] on div "New and Popular" at bounding box center [255, 249] width 282 height 12
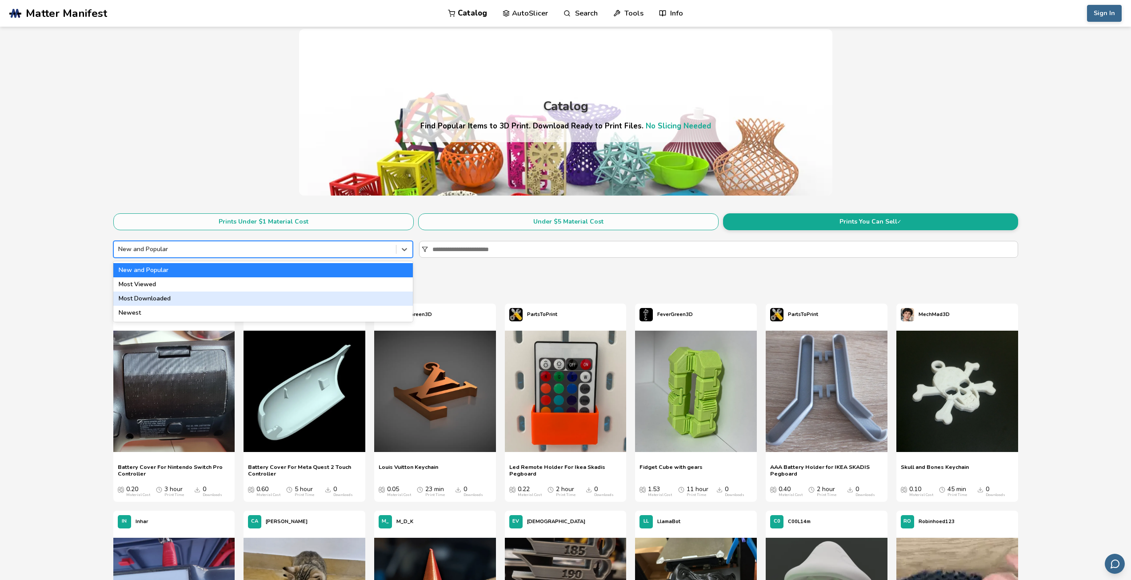
click at [281, 302] on div "Most Downloaded" at bounding box center [262, 298] width 299 height 14
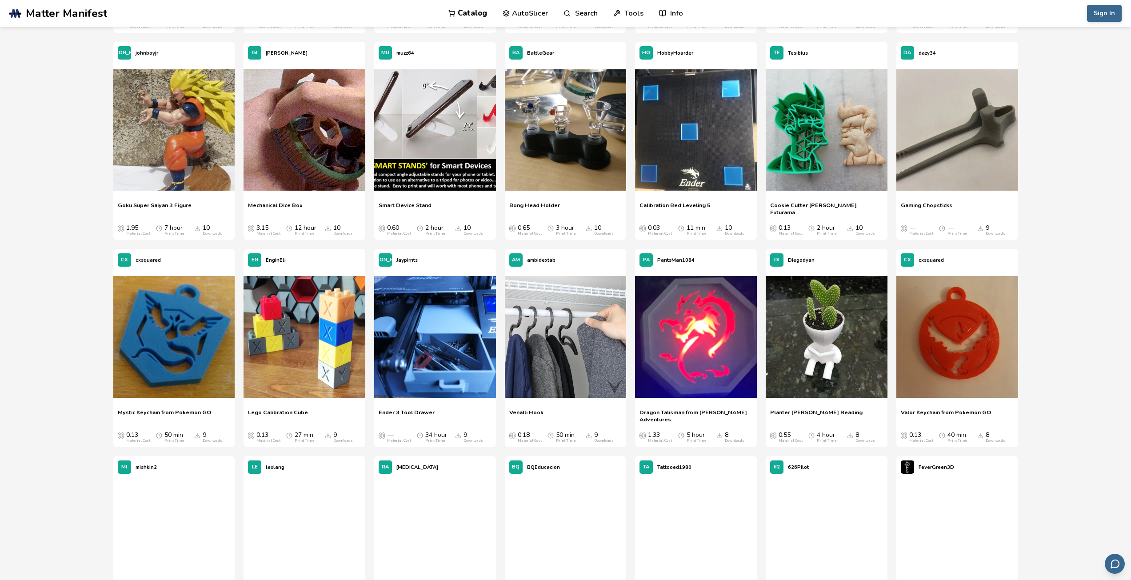
scroll to position [3584, 0]
